Goal: Find specific page/section: Find specific page/section

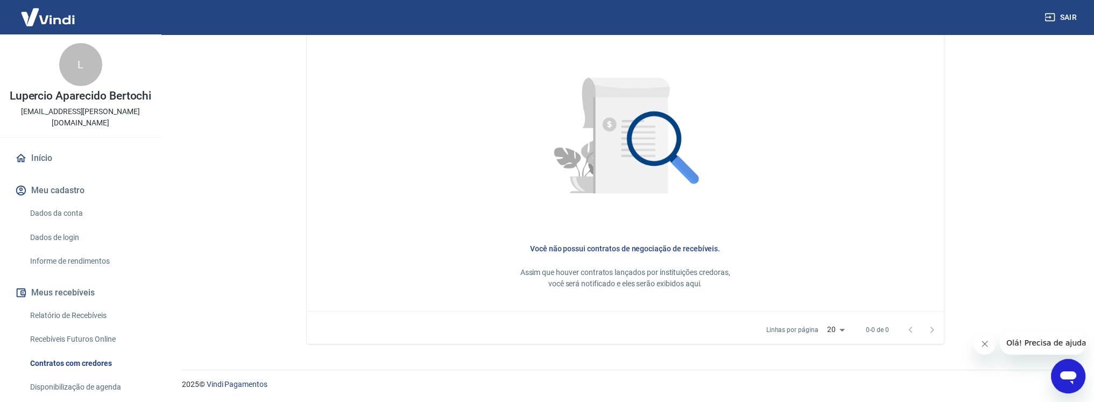
scroll to position [215, 0]
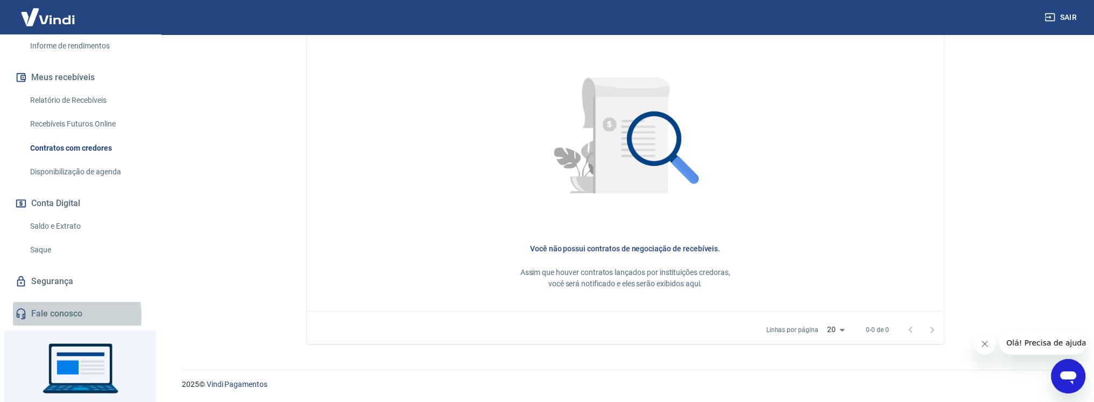
click at [47, 316] on link "Fale conosco" at bounding box center [80, 314] width 135 height 24
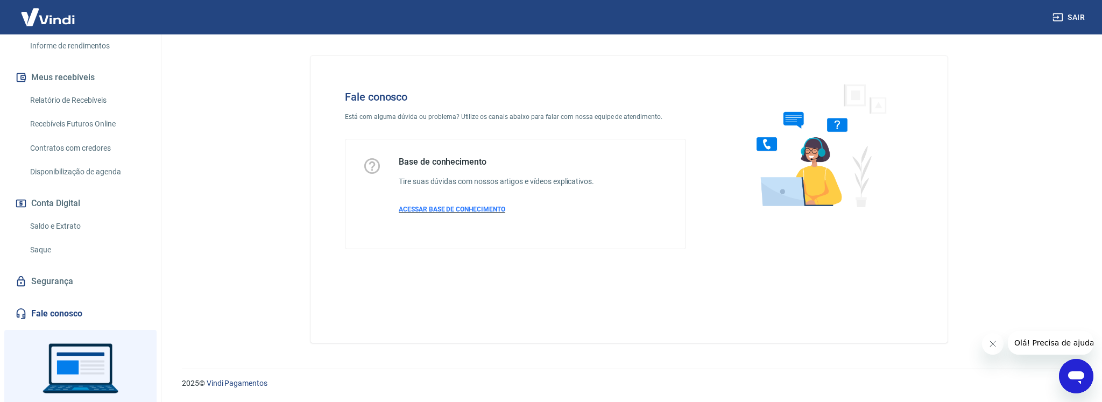
click at [454, 210] on span "ACESSAR BASE DE CONHECIMENTO" at bounding box center [452, 209] width 107 height 8
